Goal: Transaction & Acquisition: Purchase product/service

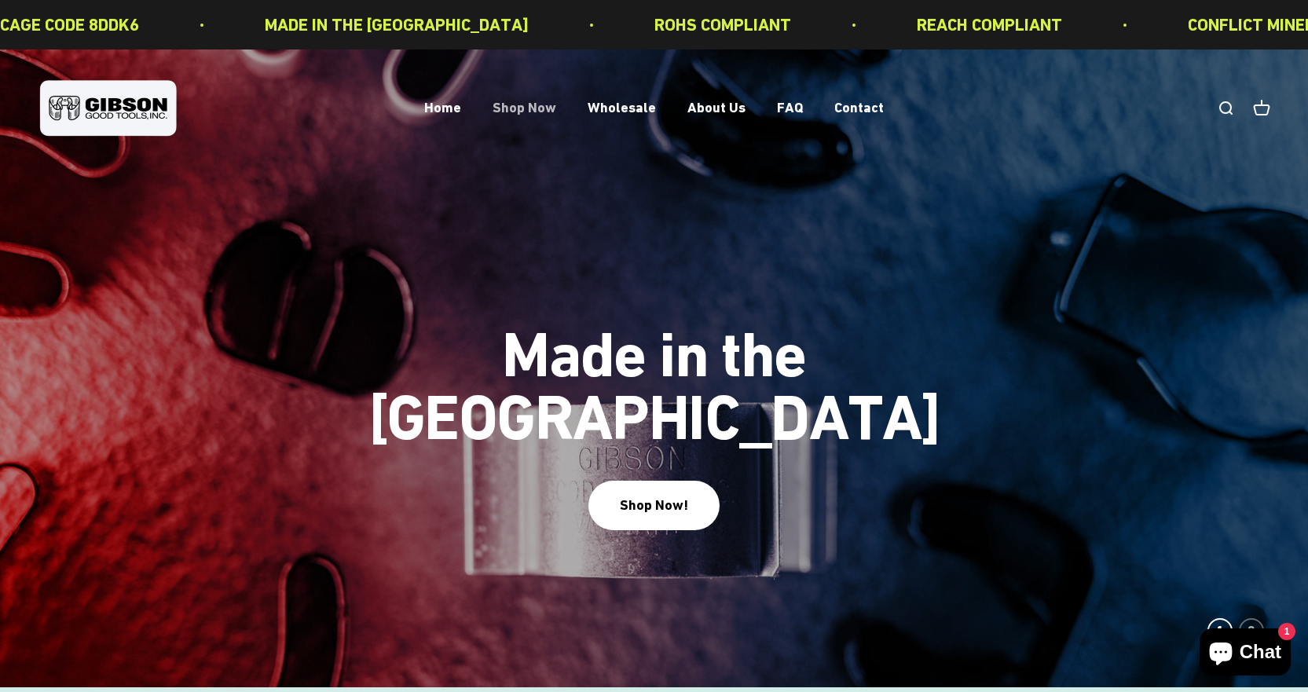
click at [516, 107] on link "Shop Now" at bounding box center [524, 108] width 64 height 16
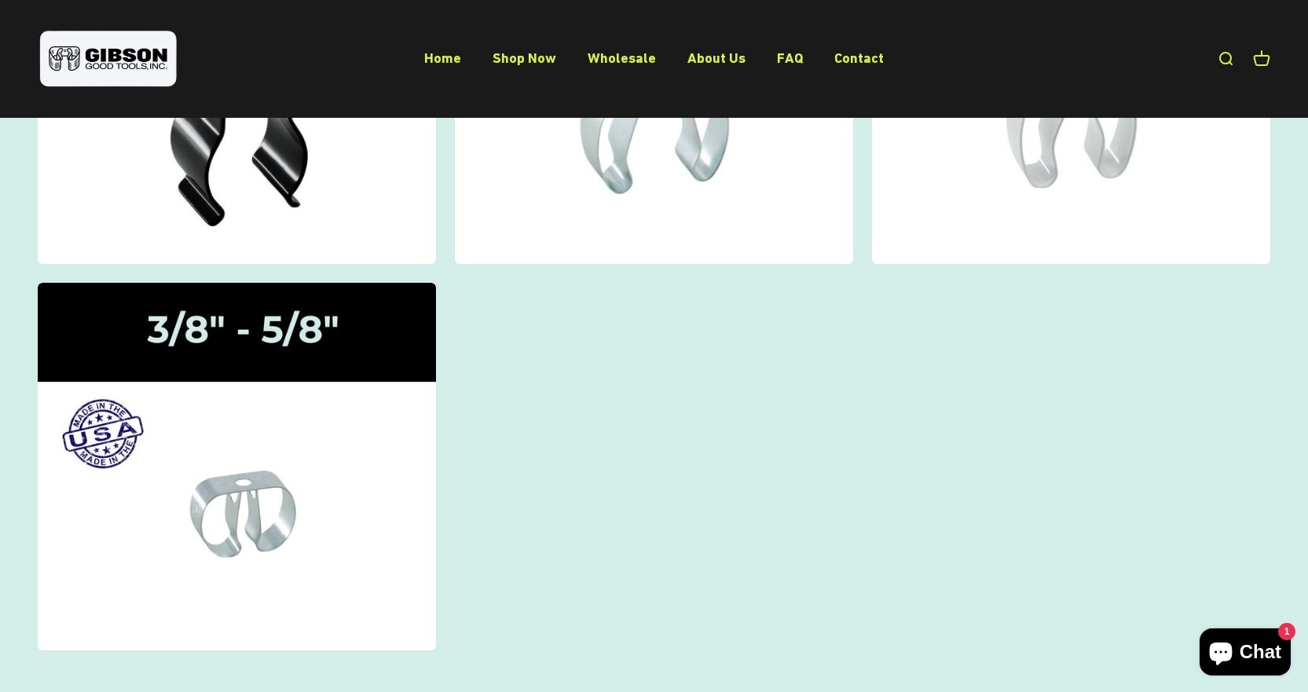
scroll to position [236, 0]
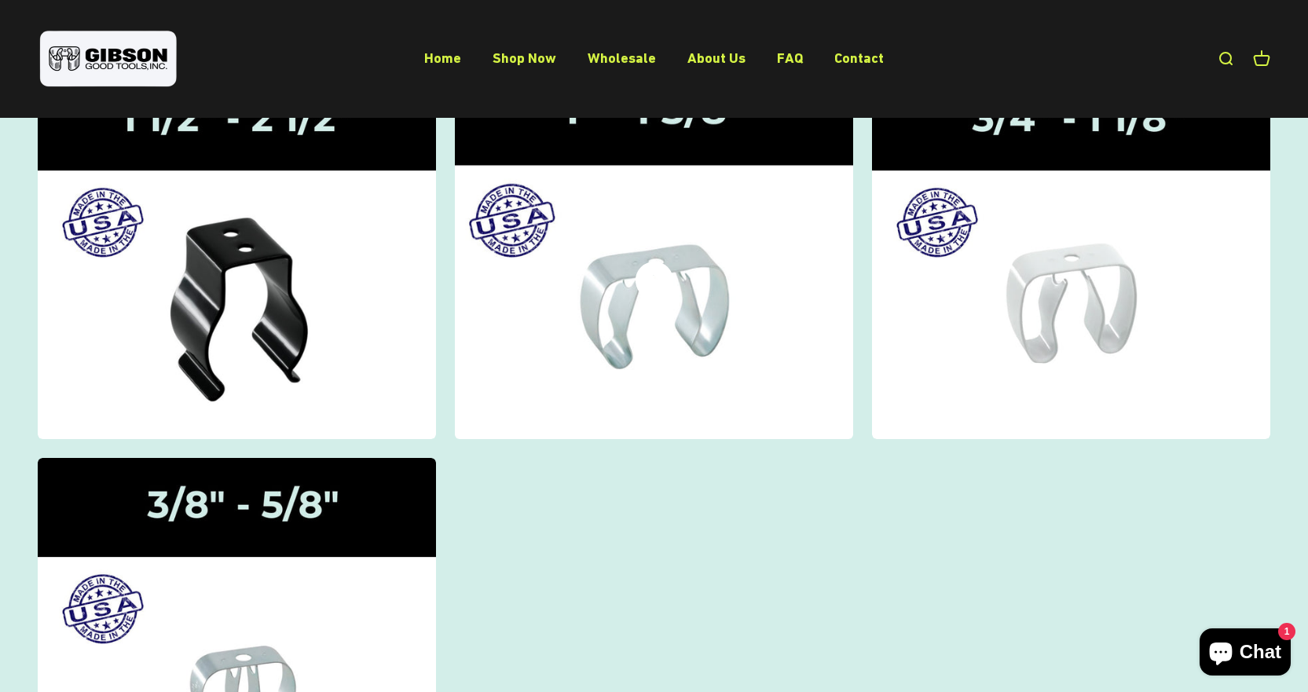
click at [654, 297] on icon at bounding box center [654, 281] width 38 height 38
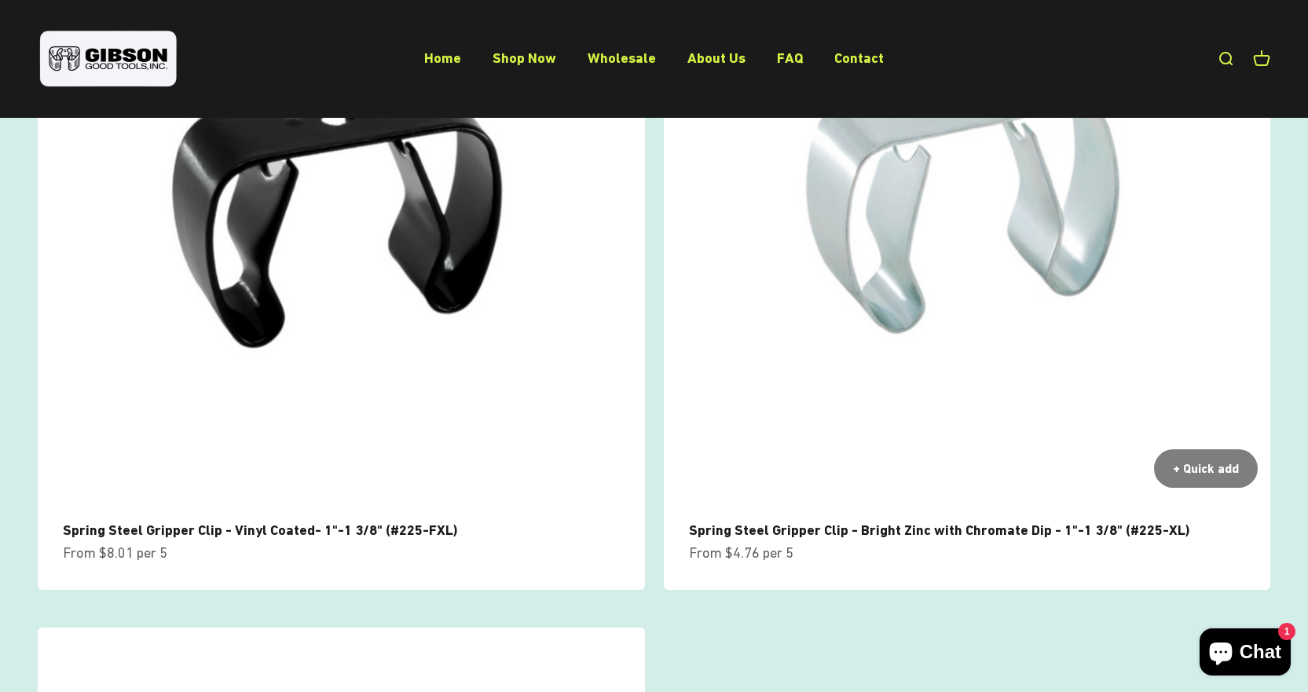
scroll to position [236, 0]
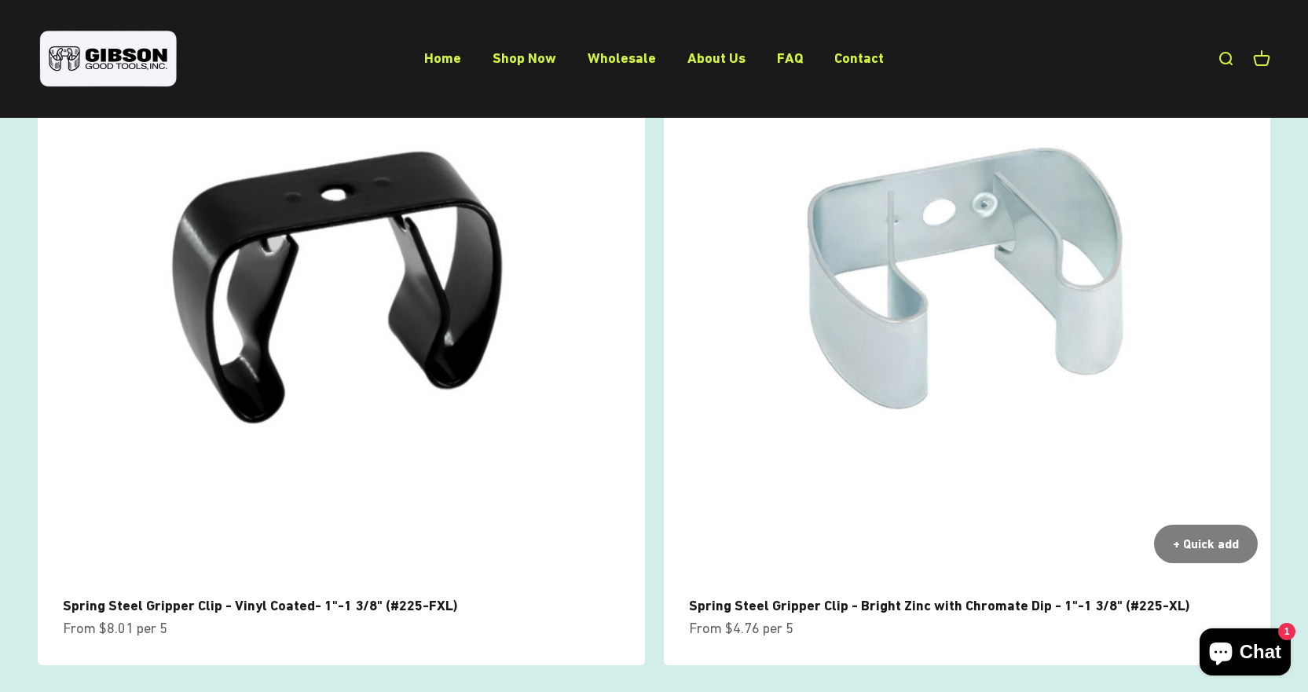
click at [917, 369] on img at bounding box center [967, 272] width 607 height 607
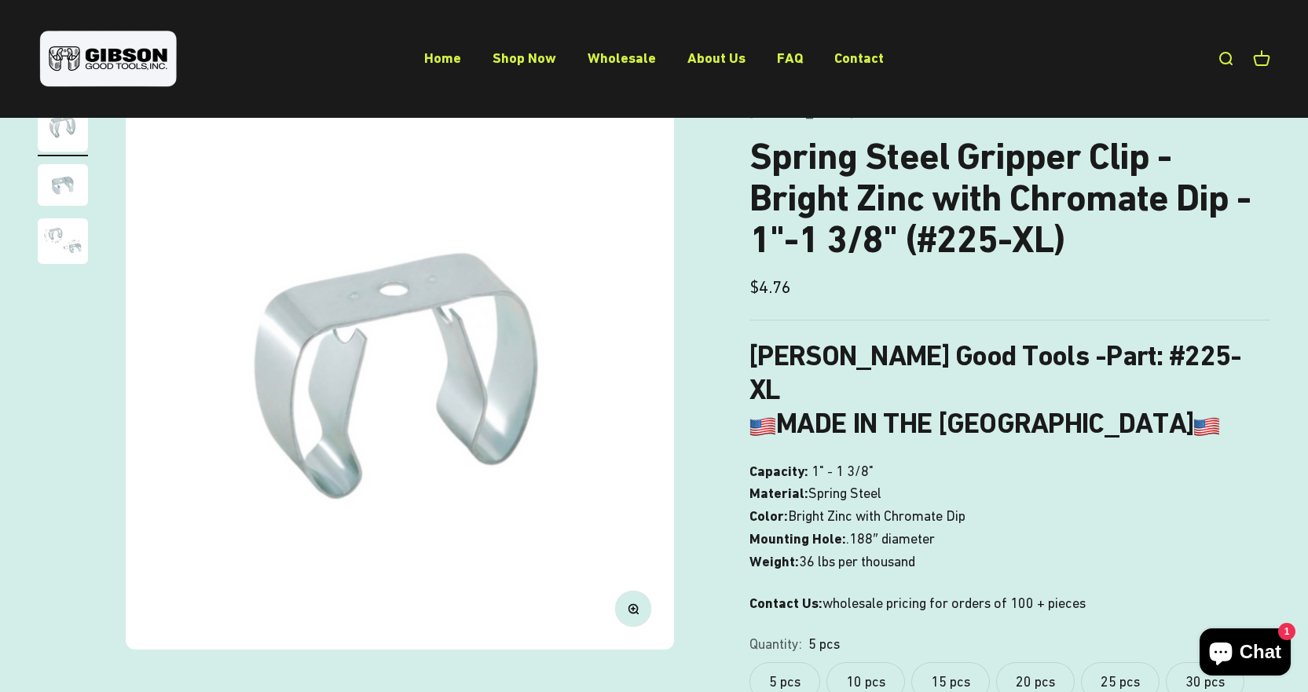
scroll to position [79, 0]
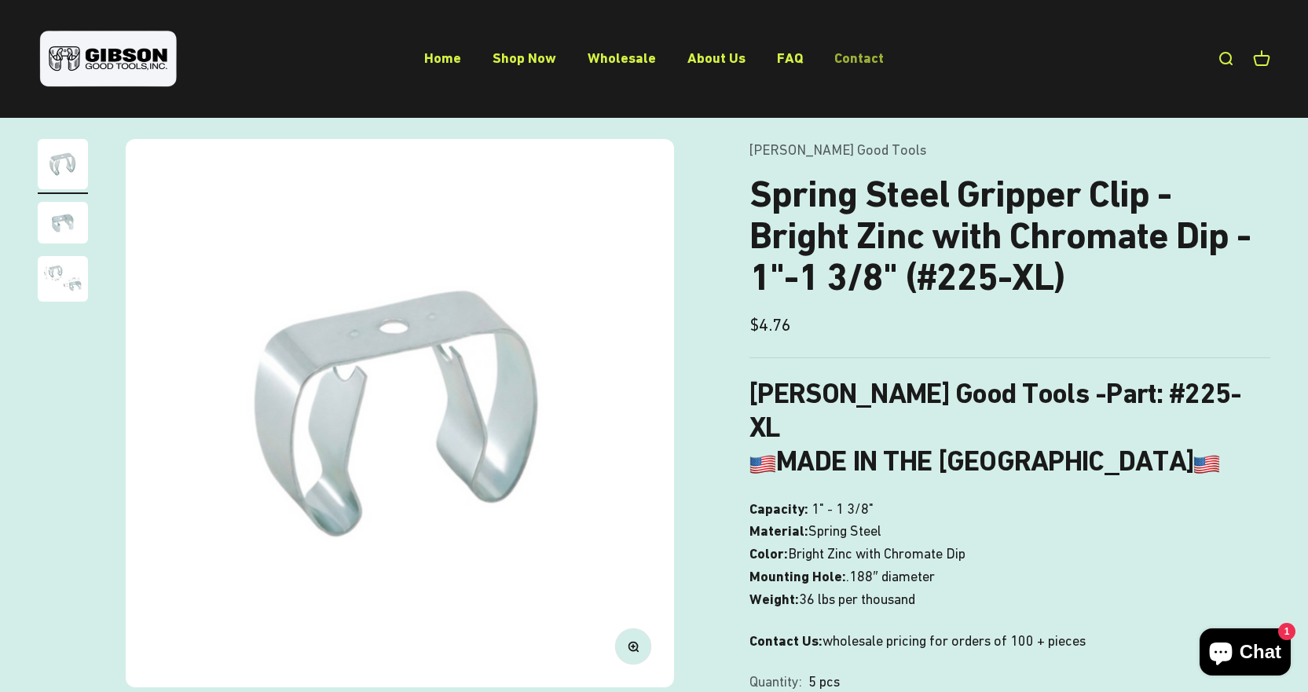
click at [841, 63] on link "Contact" at bounding box center [858, 57] width 49 height 16
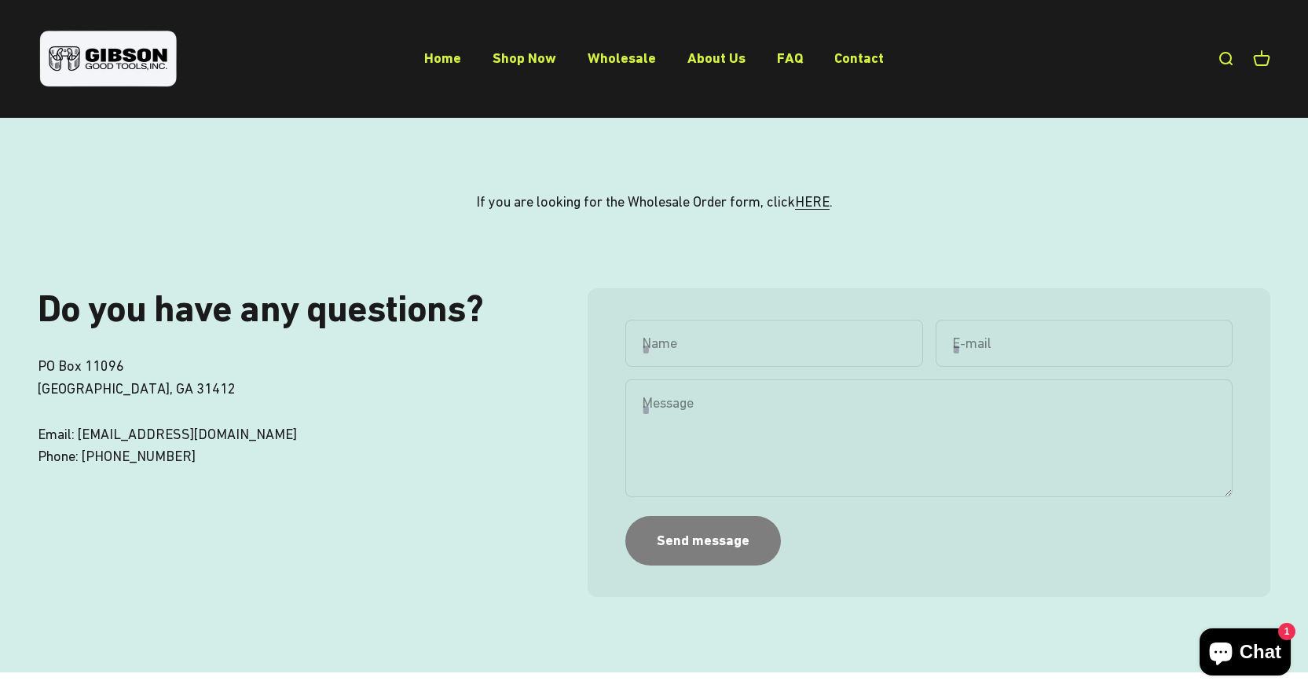
scroll to position [79, 0]
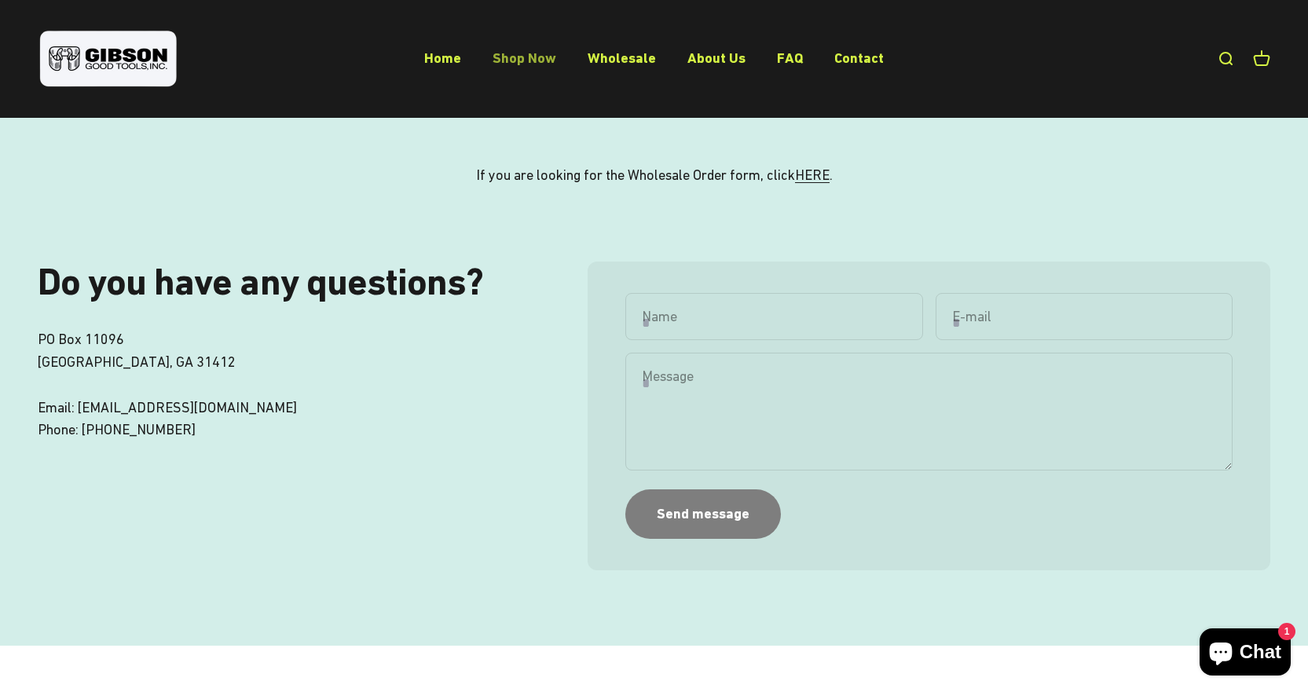
click at [525, 50] on link "Shop Now" at bounding box center [524, 57] width 64 height 16
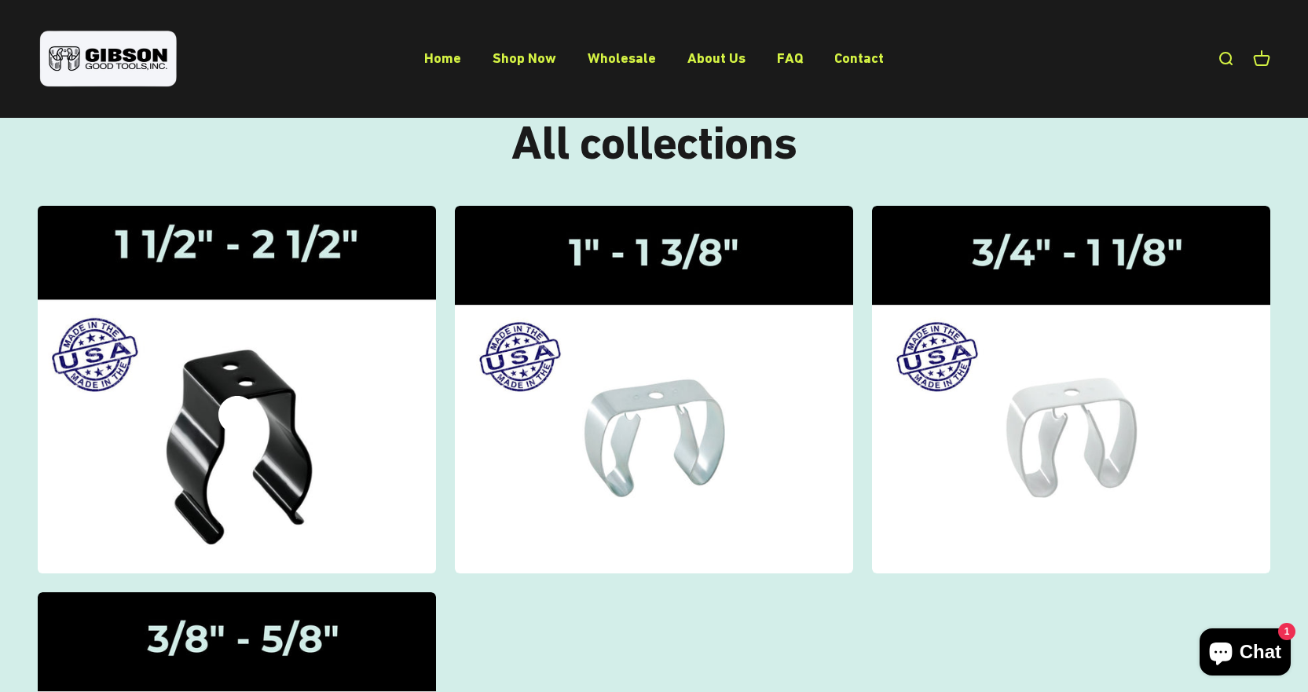
scroll to position [79, 0]
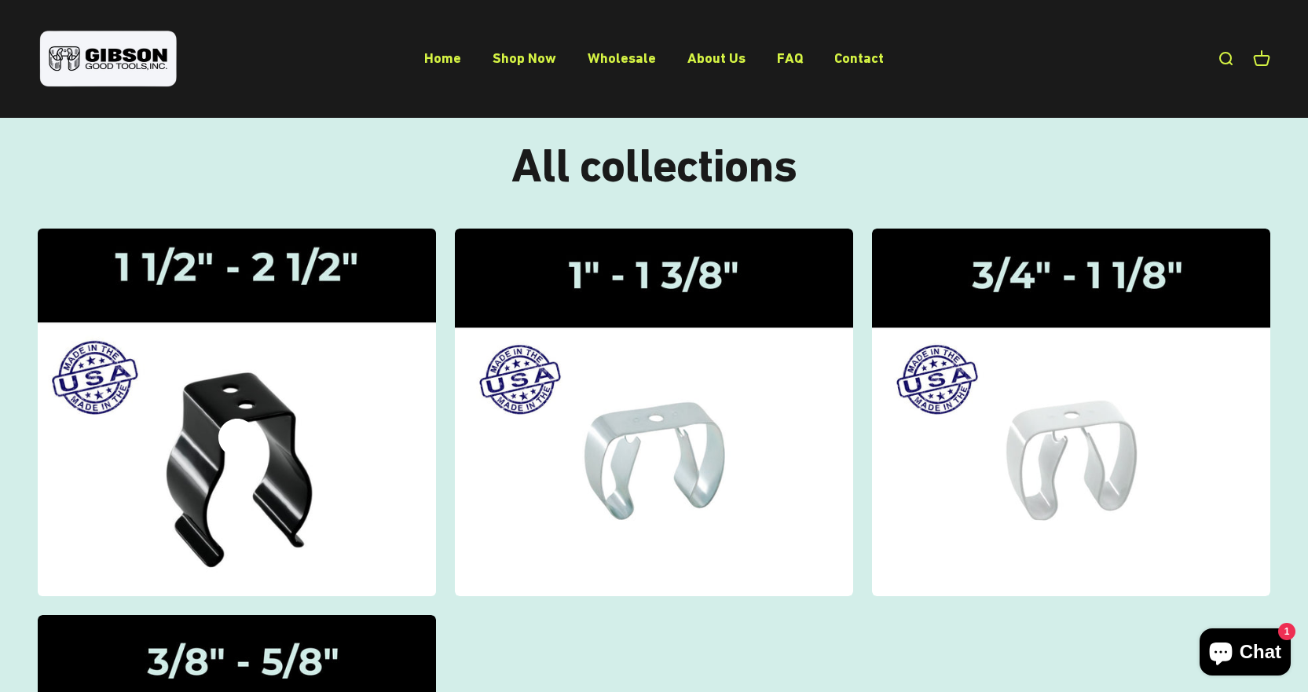
click at [230, 412] on div "Gripper Clips | 1 1/2" - 2 1/2"" at bounding box center [237, 412] width 38 height 0
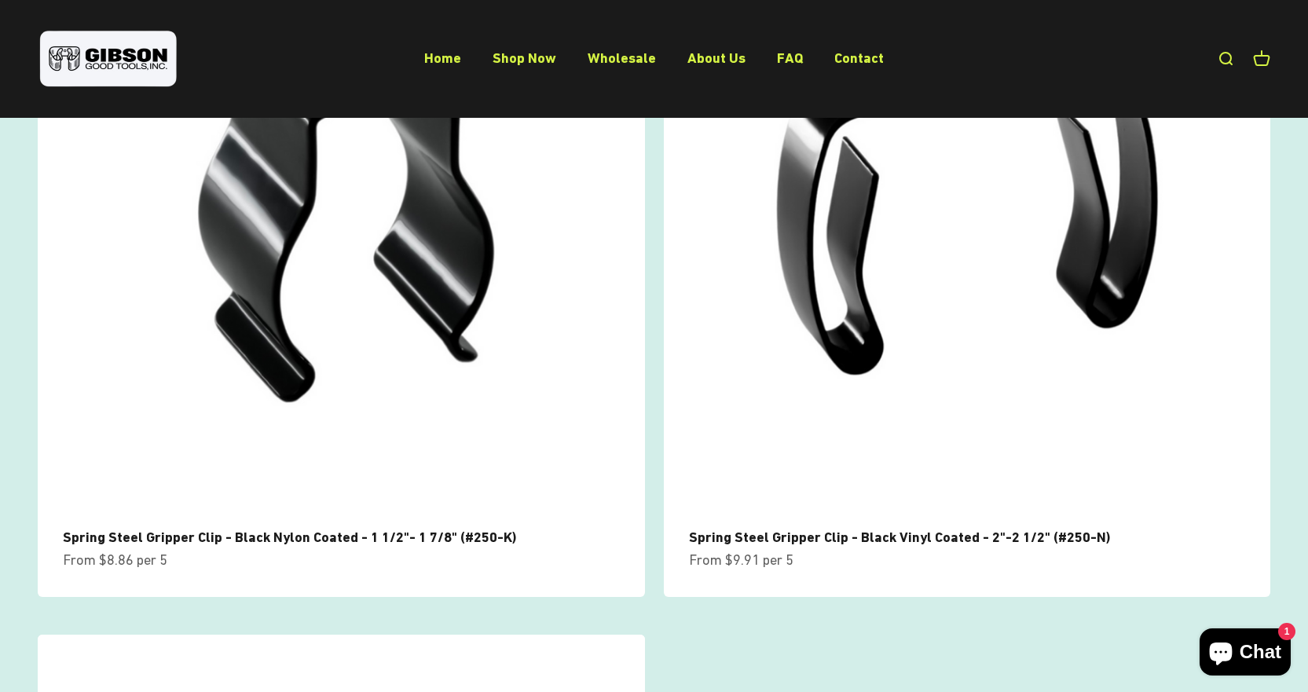
scroll to position [236, 0]
